Goal: Information Seeking & Learning: Learn about a topic

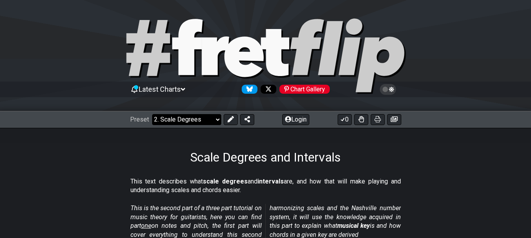
click at [213, 118] on select "Welcome to #fretflip! Initial Preset Custom Preset Minor Pentatonic Major Penta…" at bounding box center [186, 119] width 69 height 11
click at [152, 114] on select "Welcome to #fretflip! Initial Preset Custom Preset Minor Pentatonic Major Penta…" at bounding box center [186, 119] width 69 height 11
select select "/welcome"
select select "C"
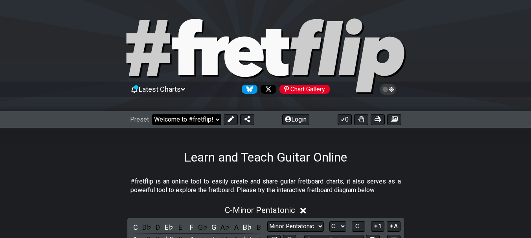
click at [212, 121] on select "Welcome to #fretflip! Initial Preset Custom Preset Minor Pentatonic Major Penta…" at bounding box center [186, 119] width 69 height 11
click at [152, 114] on select "Welcome to #fretflip! Initial Preset Custom Preset Minor Pentatonic Major Penta…" at bounding box center [186, 119] width 69 height 11
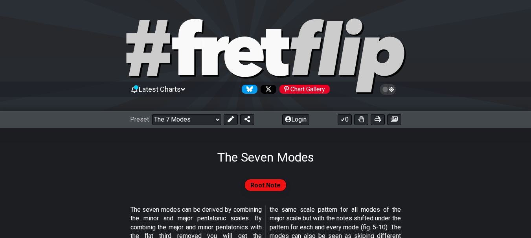
click at [390, 93] on icon at bounding box center [387, 89] width 16 height 11
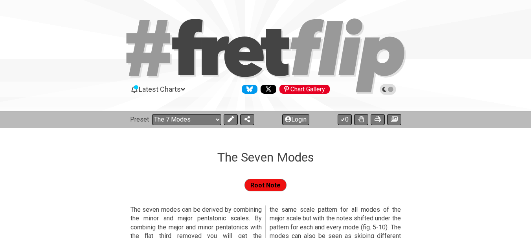
click at [390, 93] on icon at bounding box center [387, 89] width 16 height 11
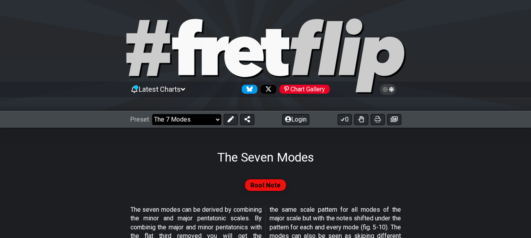
click at [211, 114] on select "Welcome to #fretflip! Initial Preset Custom Preset Minor Pentatonic Major Penta…" at bounding box center [186, 119] width 69 height 11
click at [152, 114] on select "Welcome to #fretflip! Initial Preset Custom Preset Minor Pentatonic Major Penta…" at bounding box center [186, 119] width 69 height 11
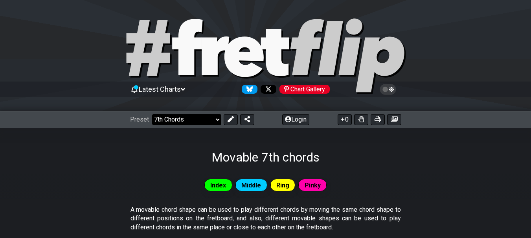
click at [213, 119] on select "Welcome to #fretflip! Initial Preset Custom Preset Minor Pentatonic Major Penta…" at bounding box center [186, 119] width 69 height 11
click at [152, 114] on select "Welcome to #fretflip! Initial Preset Custom Preset Minor Pentatonic Major Penta…" at bounding box center [186, 119] width 69 height 11
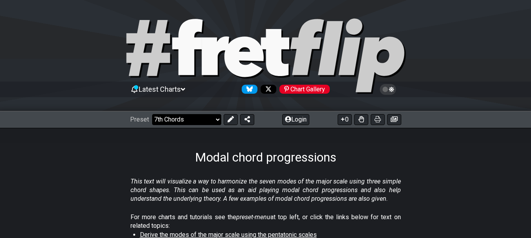
select select "/modal-chord-progressions"
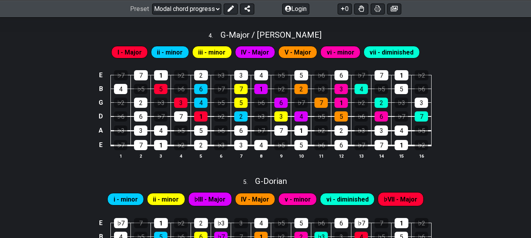
scroll to position [517, 0]
